Goal: Task Accomplishment & Management: Manage account settings

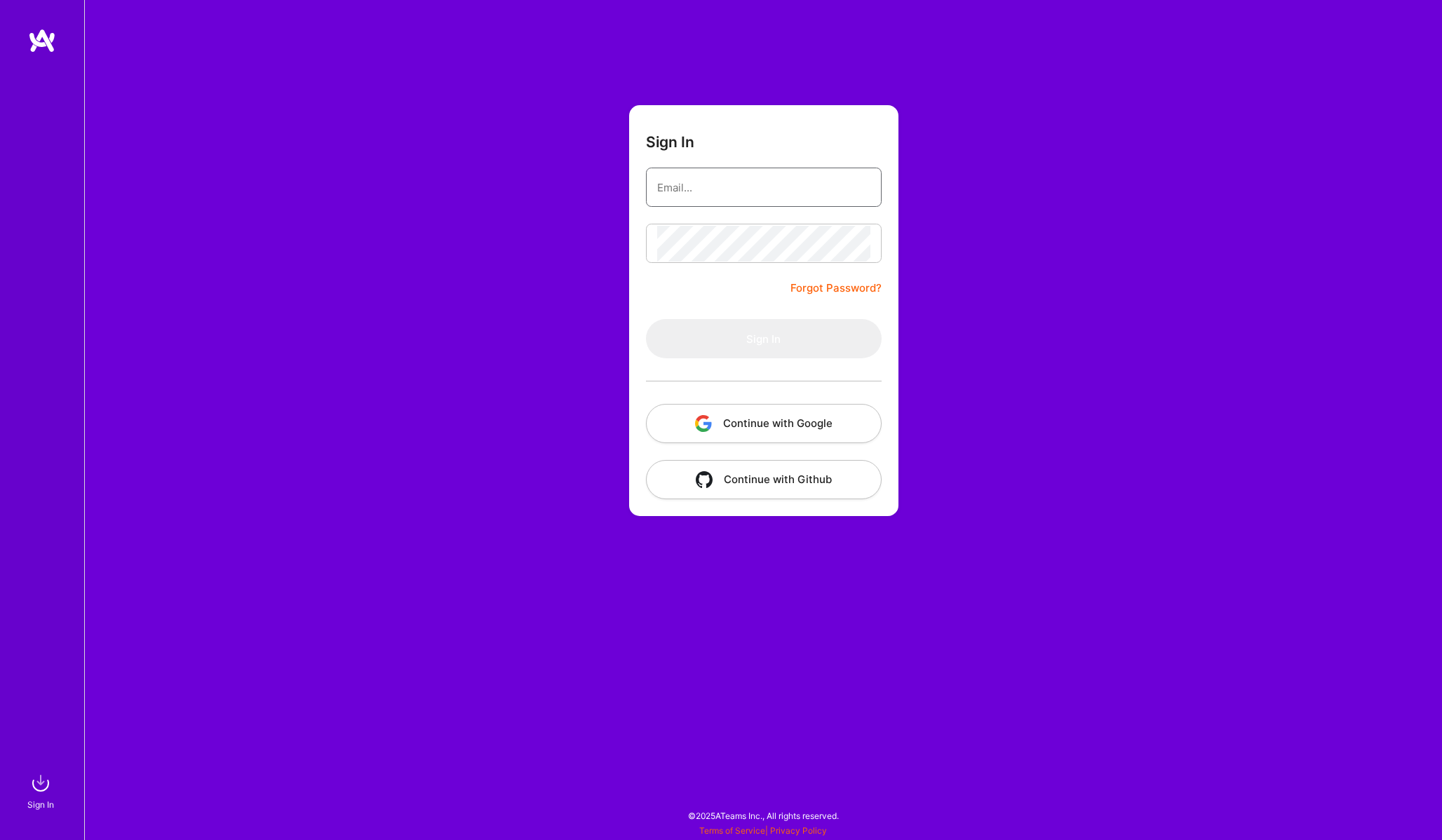
click at [757, 181] on input "email" at bounding box center [763, 187] width 213 height 35
click at [0, 833] on com-1password-button at bounding box center [0, 833] width 0 height 0
type input "[PERSON_NAME][EMAIL_ADDRESS][PERSON_NAME][DOMAIN_NAME]"
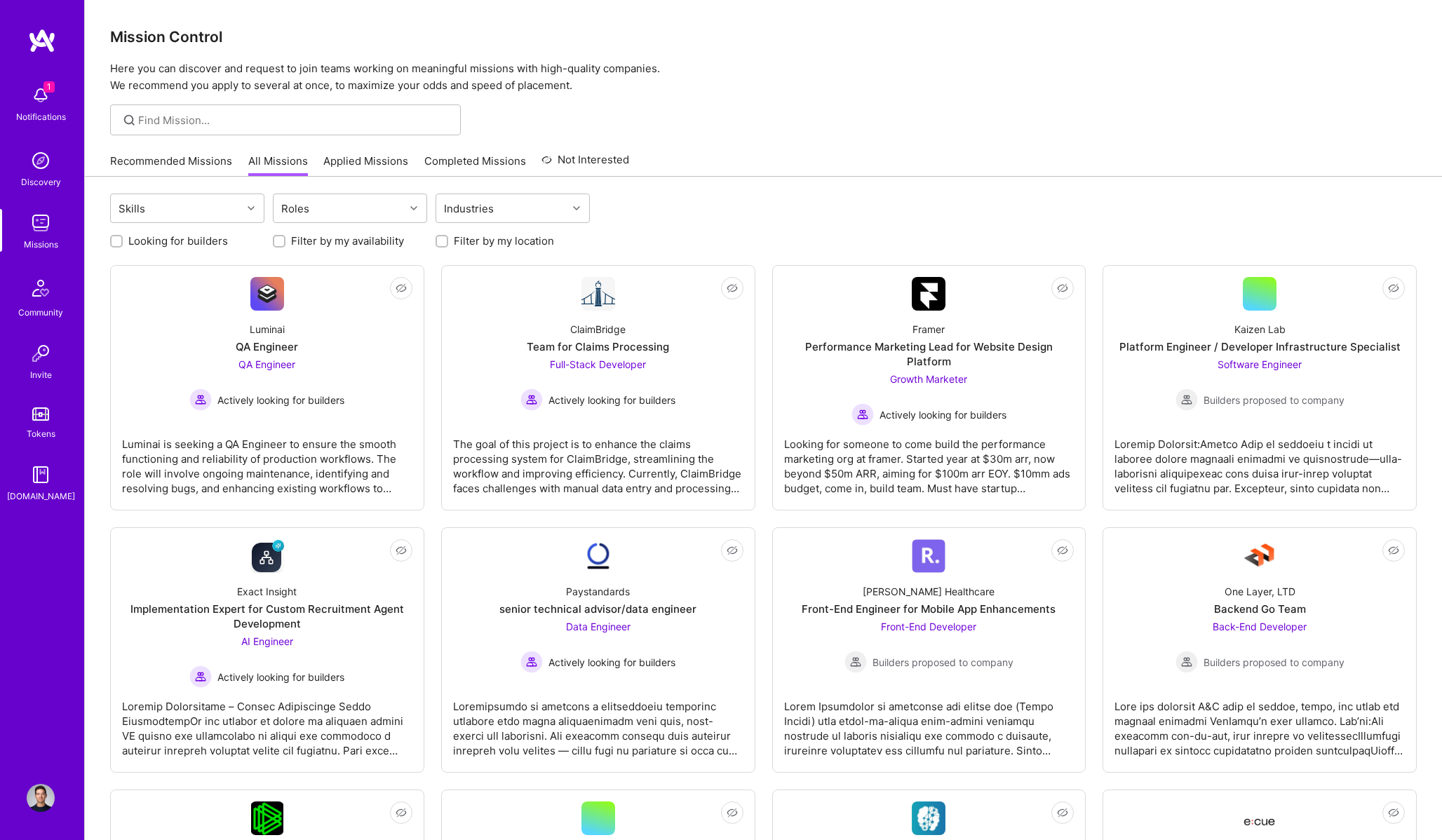
click at [39, 85] on img at bounding box center [41, 95] width 28 height 28
click at [306, 209] on div "Roles" at bounding box center [296, 209] width 35 height 20
click at [328, 330] on div "Program Manager" at bounding box center [350, 330] width 137 height 15
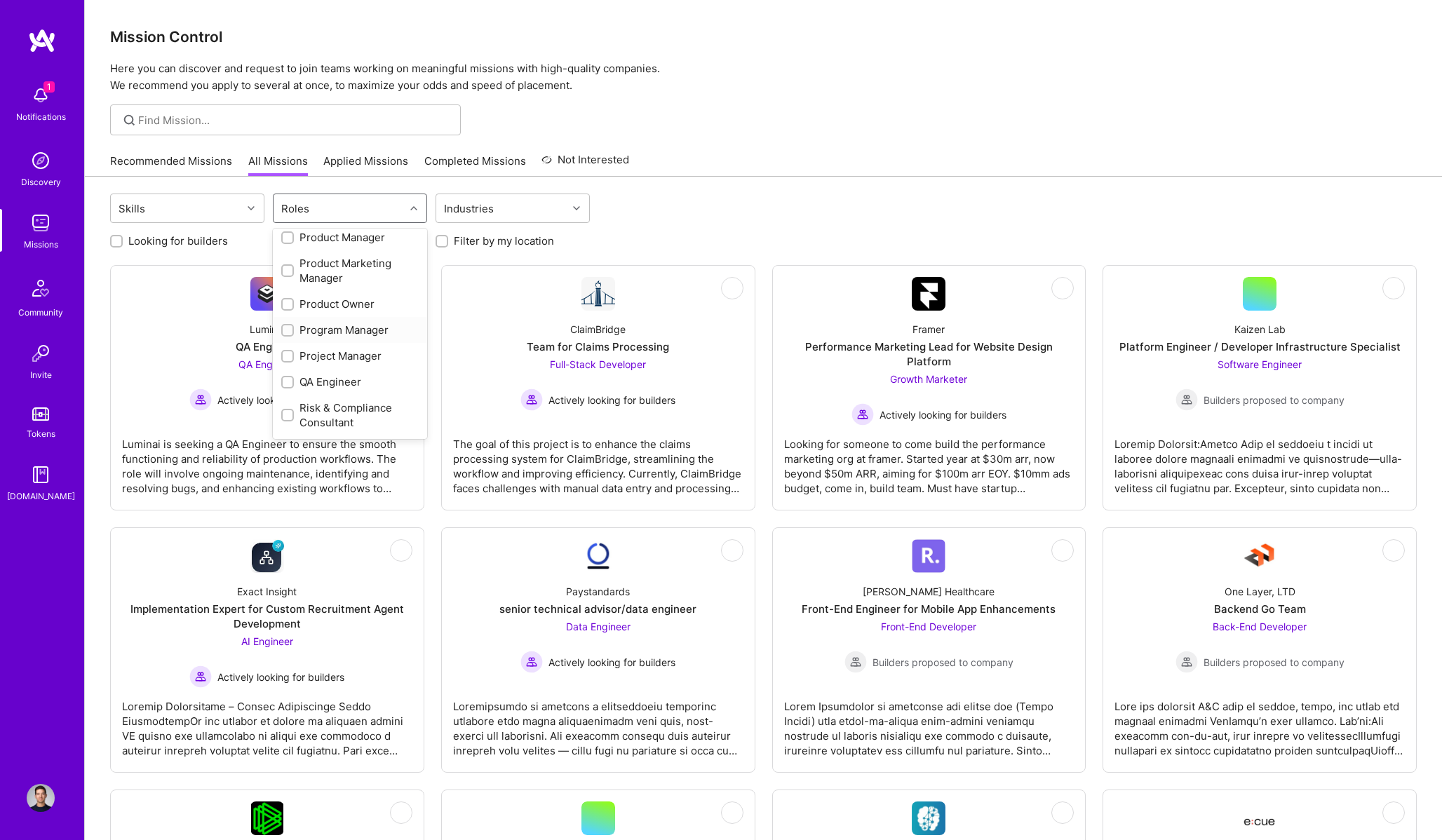
checkbox input "true"
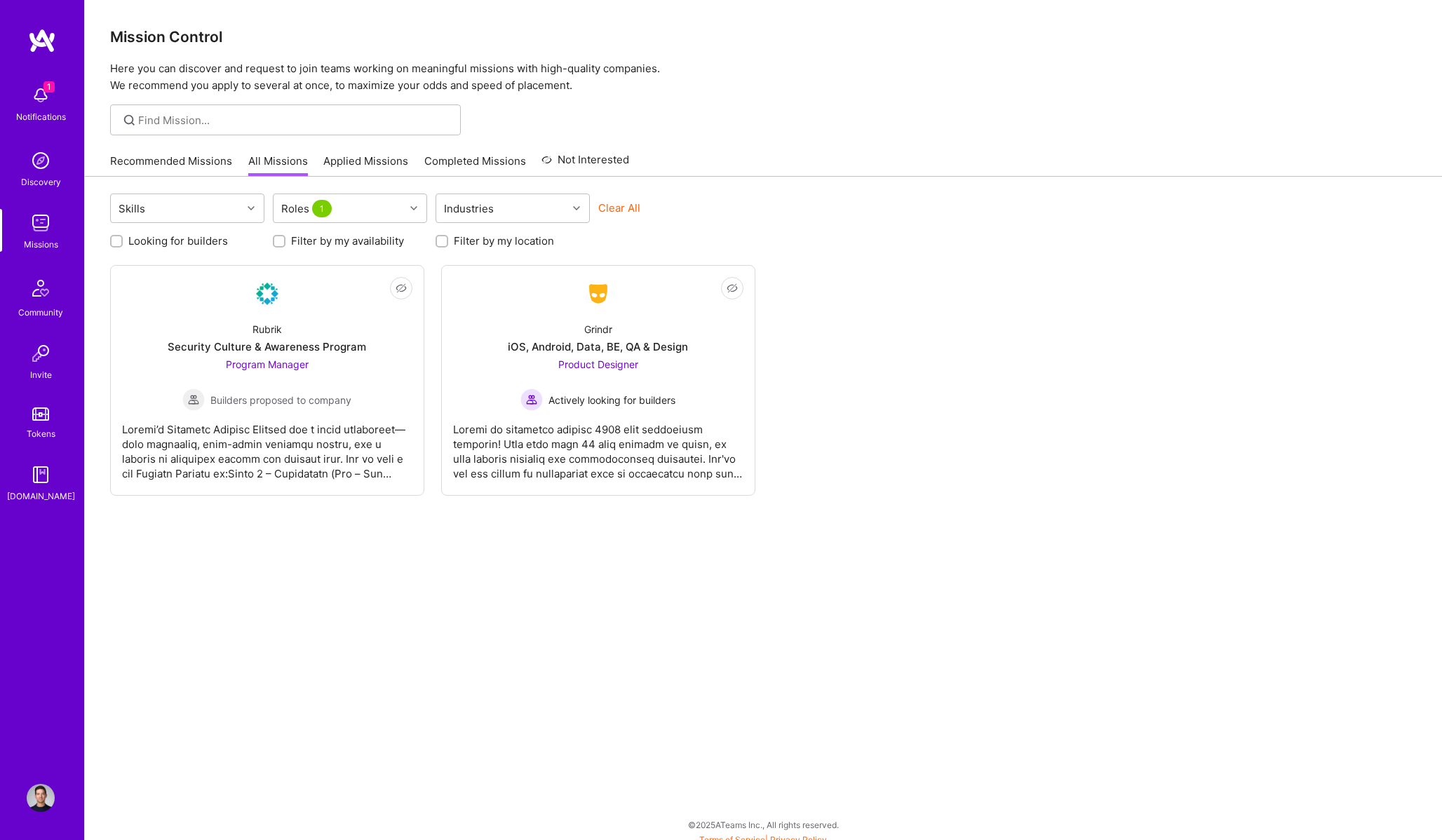
click at [768, 226] on div "Looking for builders Filter by my availability Filter by my location" at bounding box center [763, 237] width 1306 height 22
click at [364, 215] on div "Roles 1" at bounding box center [339, 208] width 131 height 28
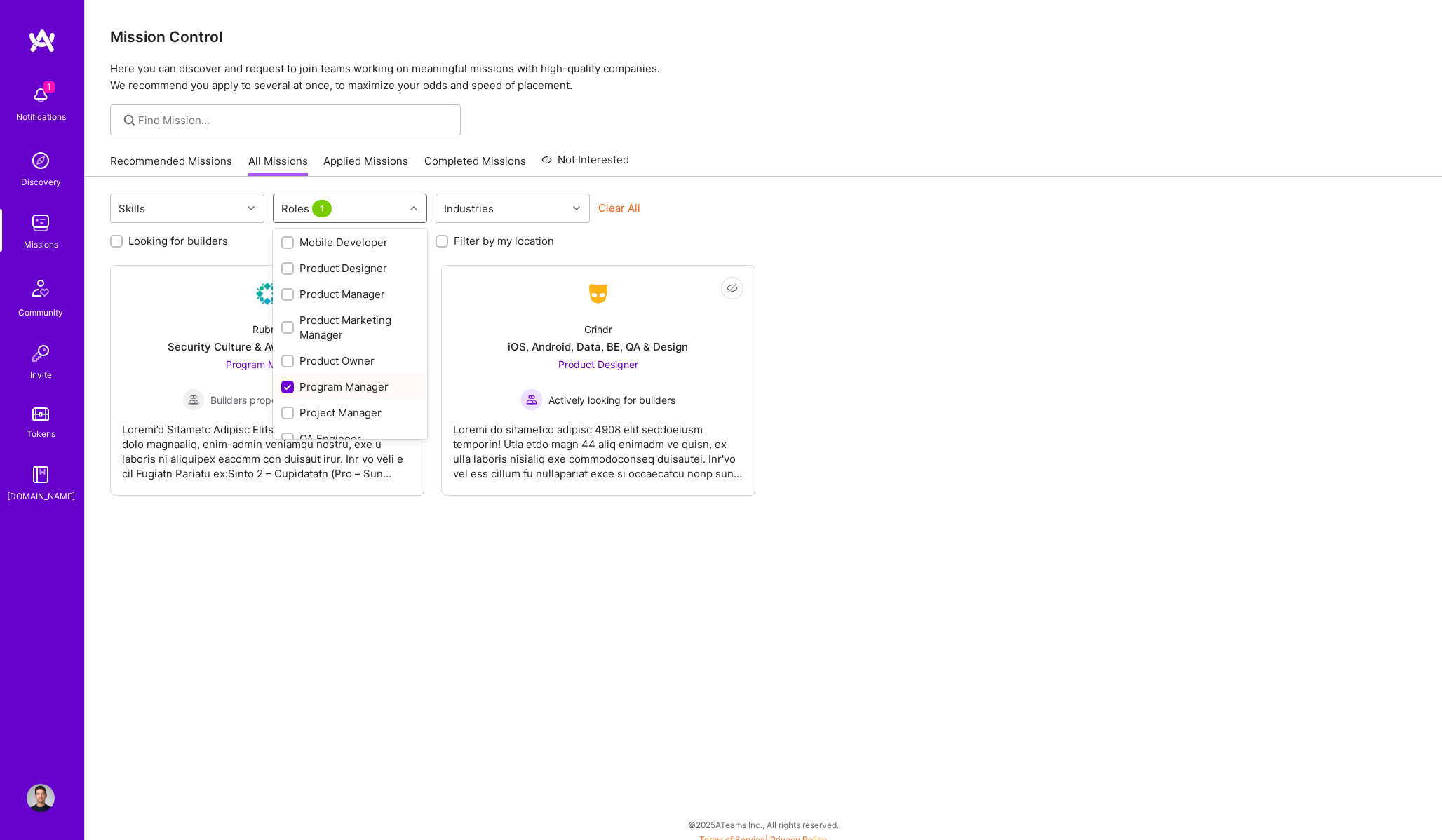
click at [348, 382] on div "Program Manager" at bounding box center [350, 387] width 137 height 15
checkbox input "false"
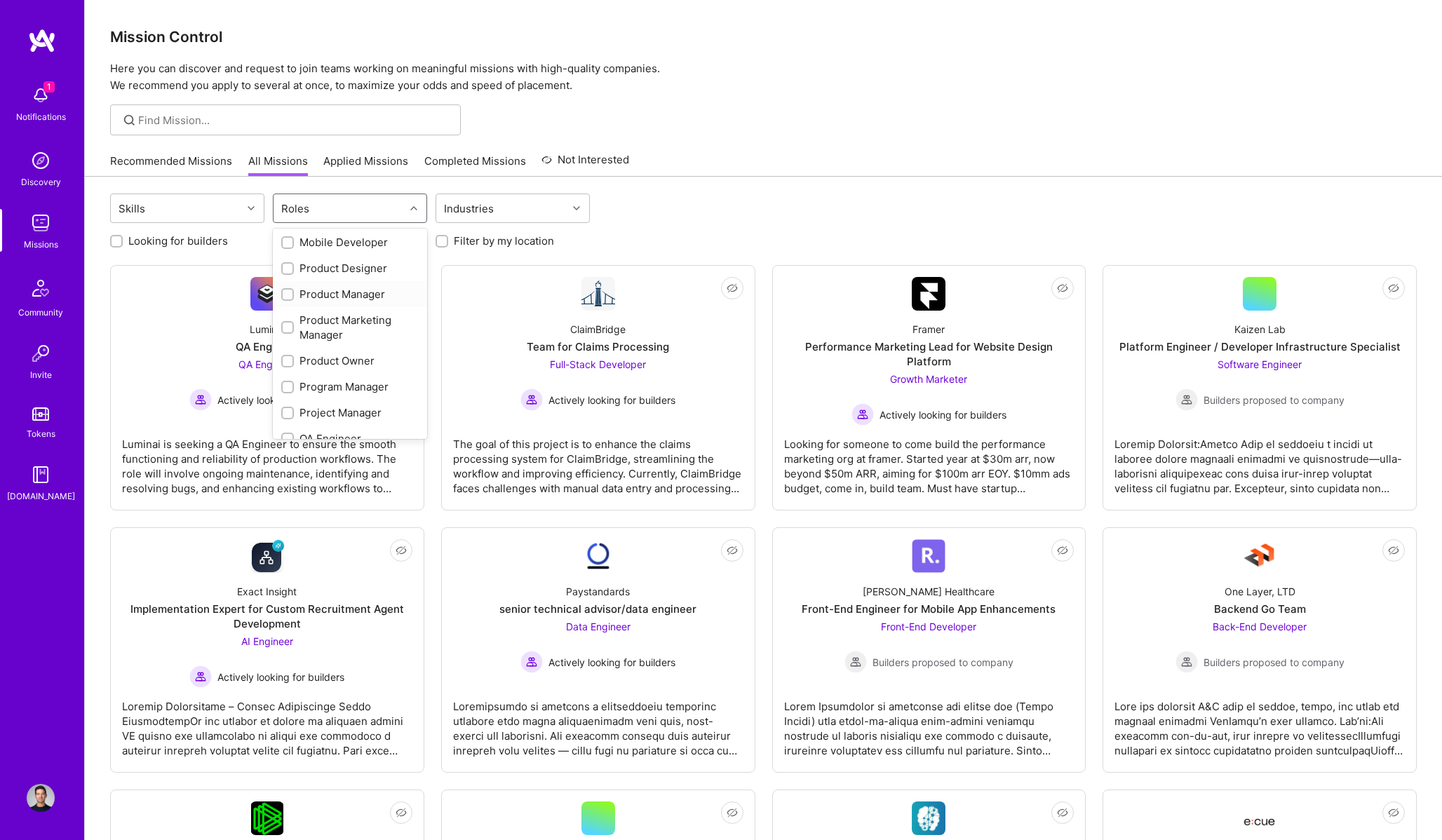
click at [344, 298] on div "Product Manager" at bounding box center [350, 293] width 137 height 15
checkbox input "true"
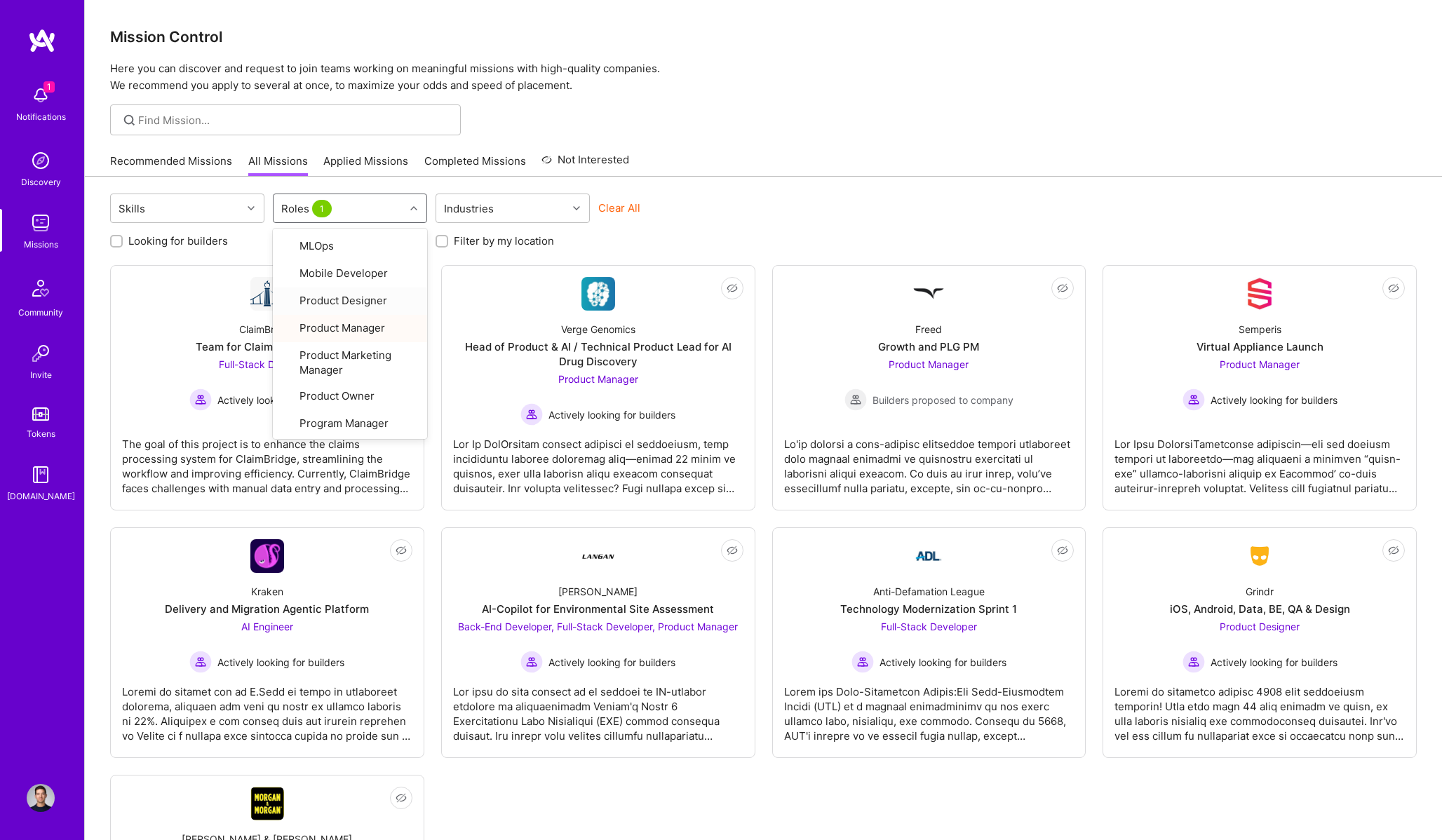
click at [881, 152] on div "Recommended Missions All Missions Applied Missions Completed Missions Not Inter…" at bounding box center [763, 160] width 1306 height 30
click at [367, 393] on div "ClaimBridge Team for Claims Processing Full-Stack Developer Actively looking fo…" at bounding box center [267, 360] width 290 height 100
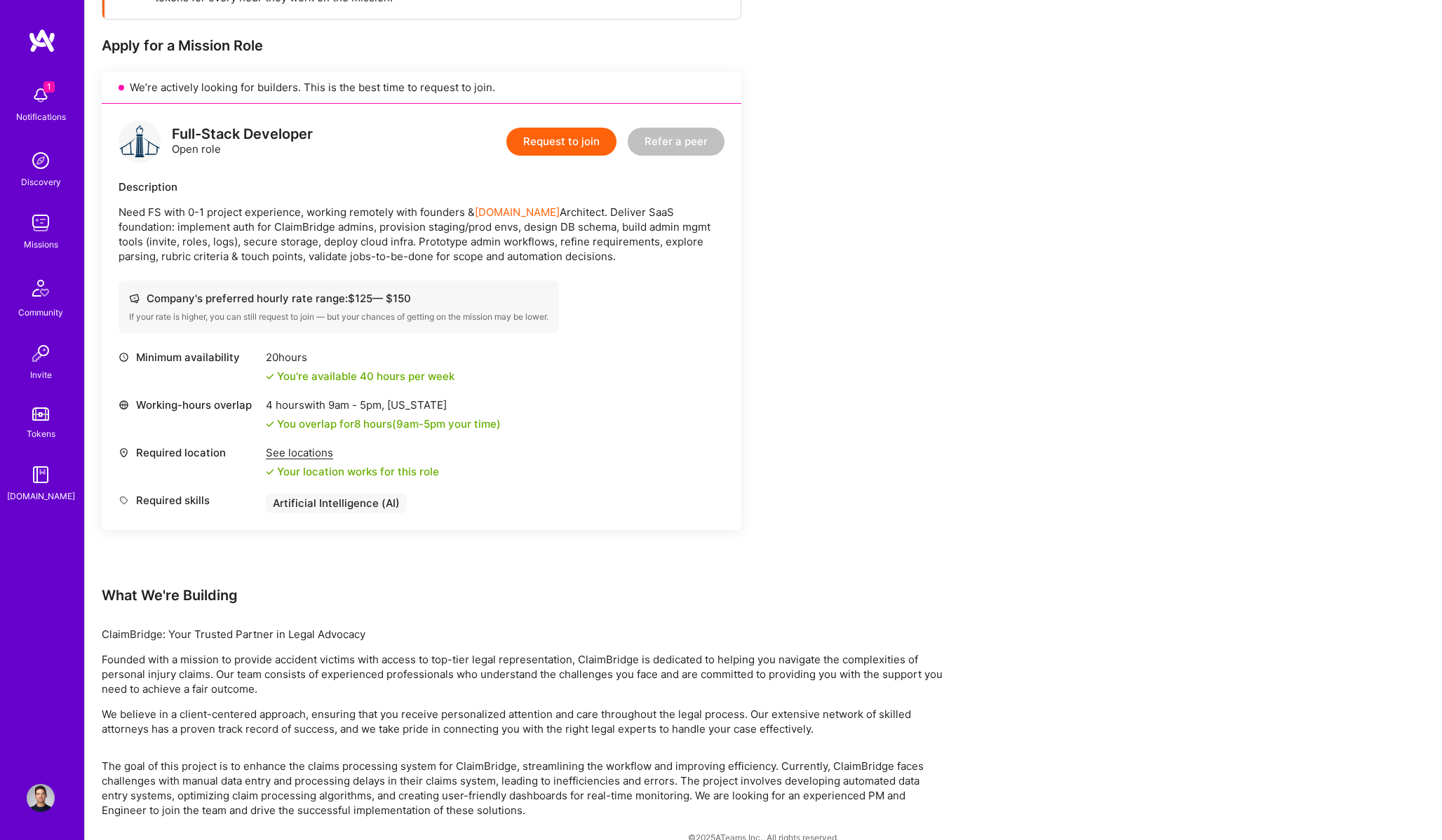
scroll to position [270, 0]
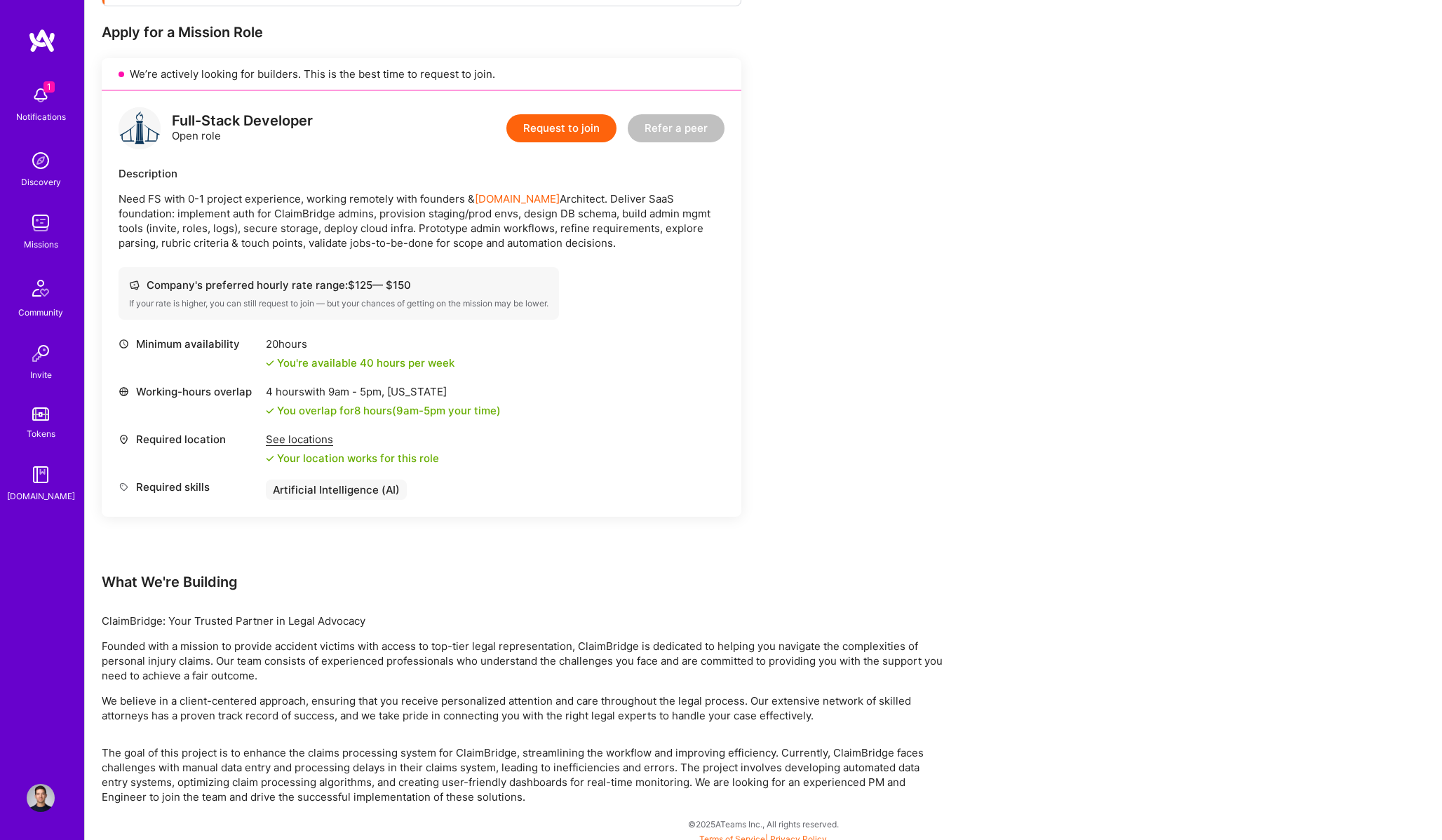
click at [246, 181] on div "Description Need FS with 0-1 project experience, working remotely with founders…" at bounding box center [421, 208] width 606 height 84
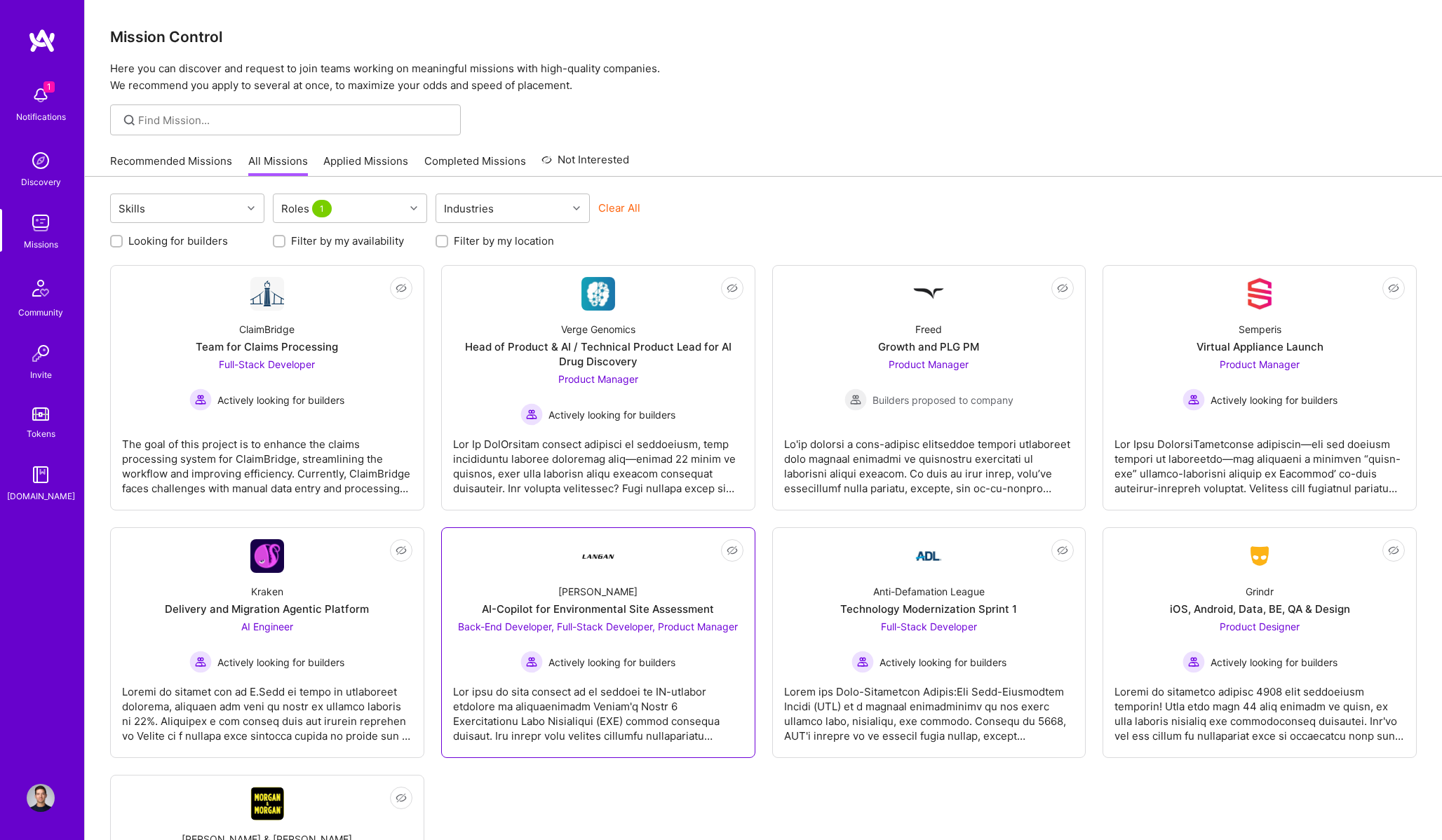
click at [659, 708] on div at bounding box center [598, 708] width 290 height 70
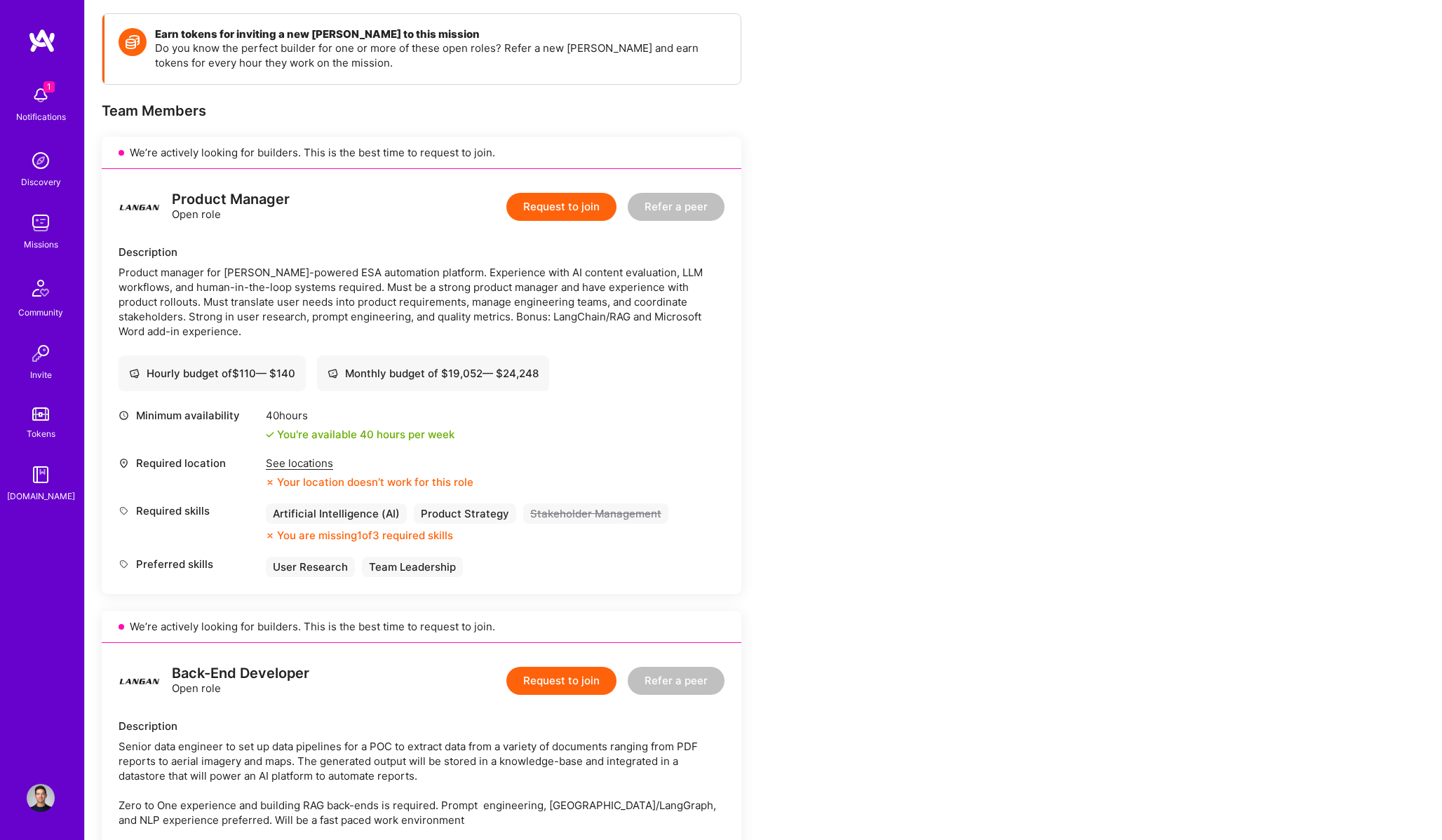
scroll to position [262, 0]
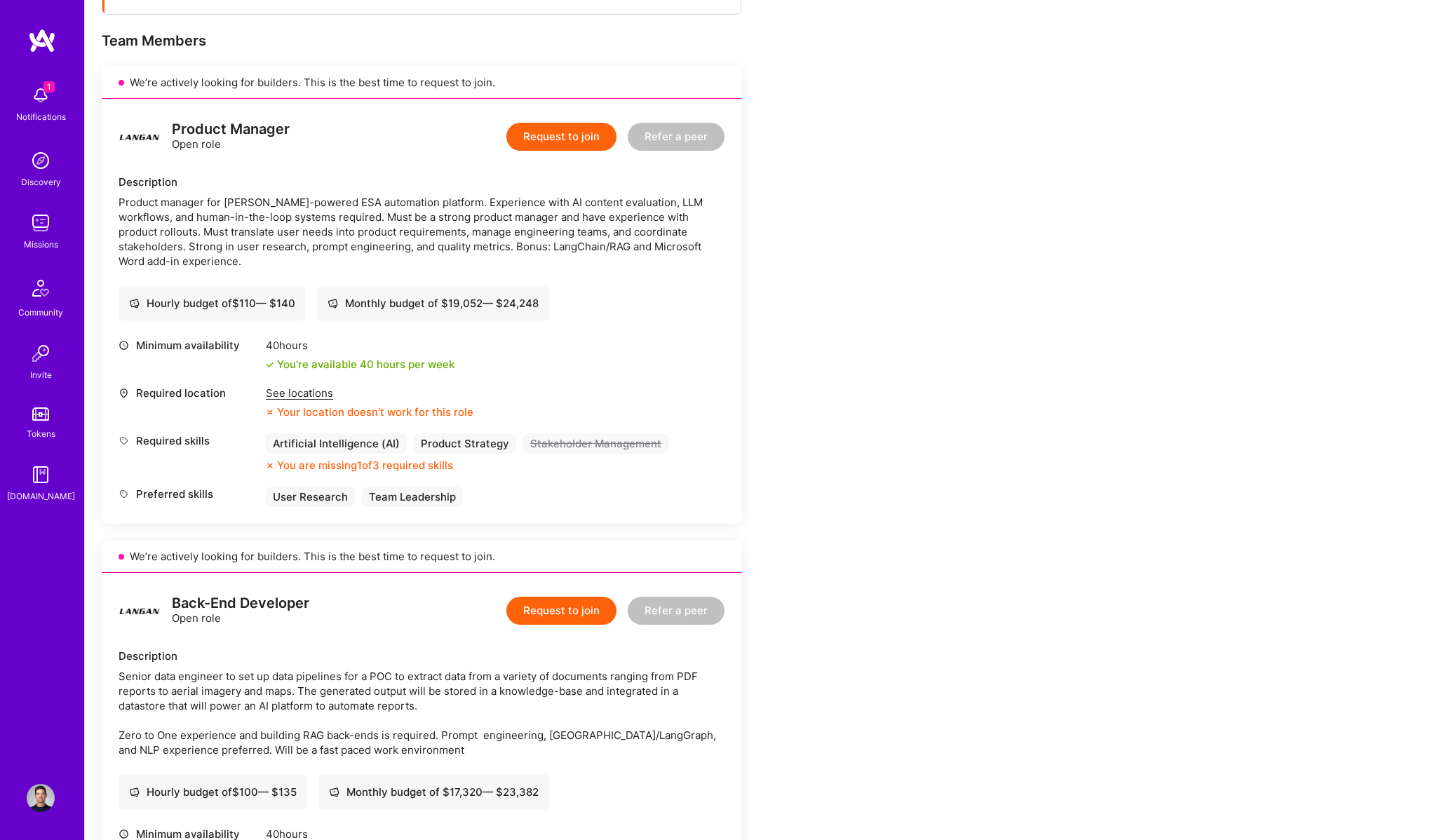
click at [42, 119] on div "Notifications" at bounding box center [41, 116] width 50 height 15
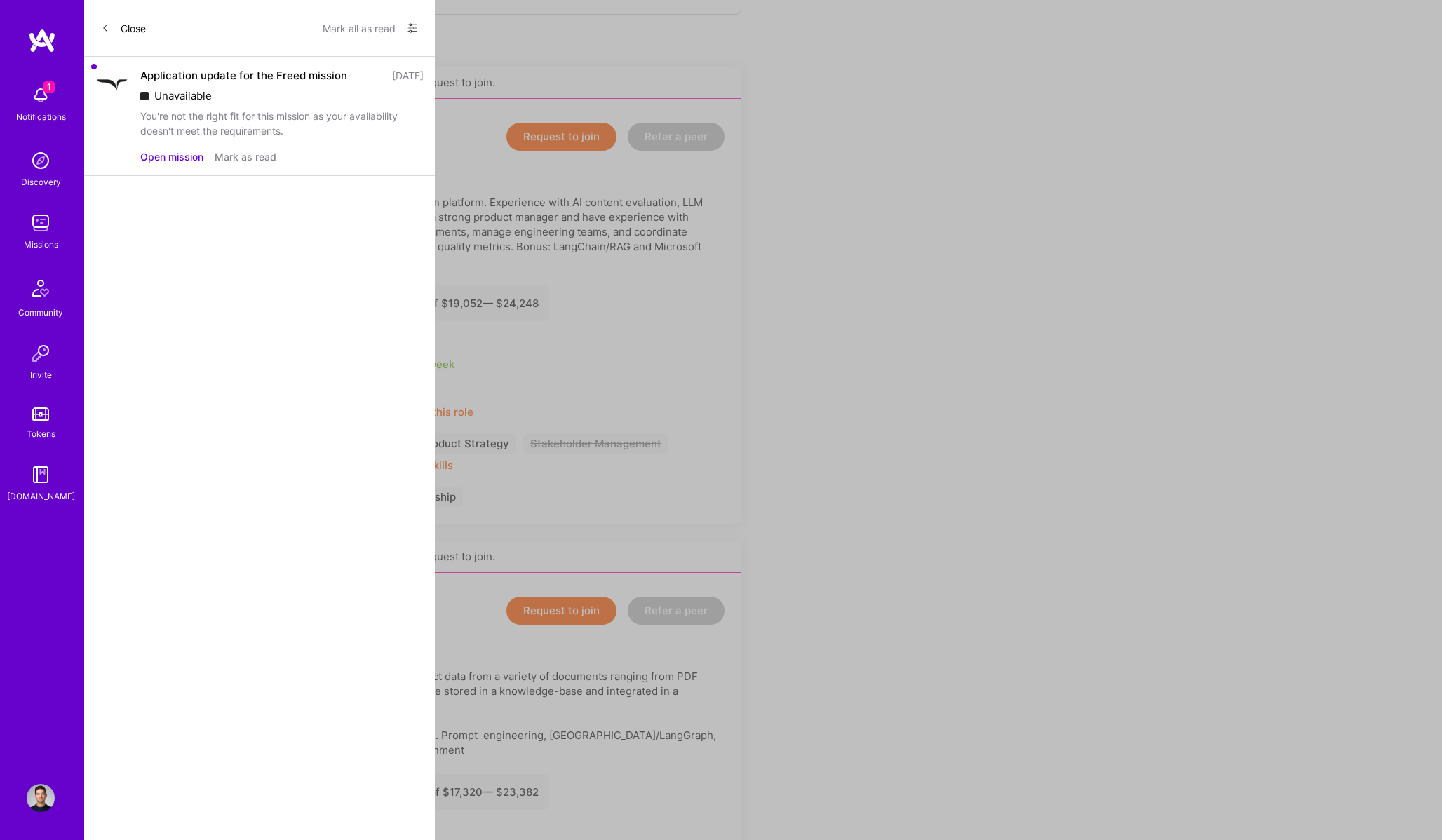
click at [244, 159] on button "Mark as read" at bounding box center [246, 156] width 62 height 15
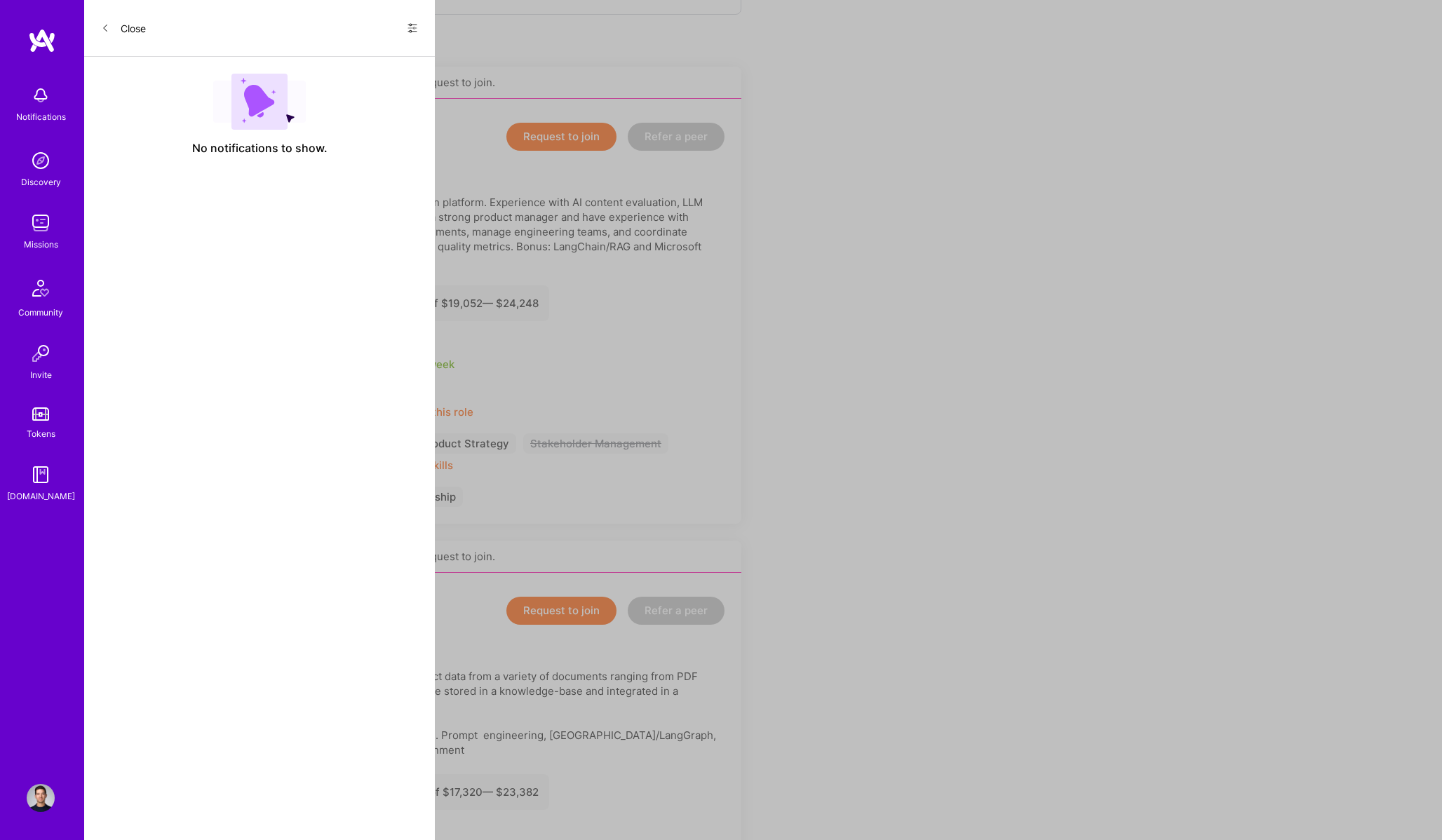
click at [126, 24] on button "Close" at bounding box center [123, 28] width 45 height 22
